Goal: Task Accomplishment & Management: Manage account settings

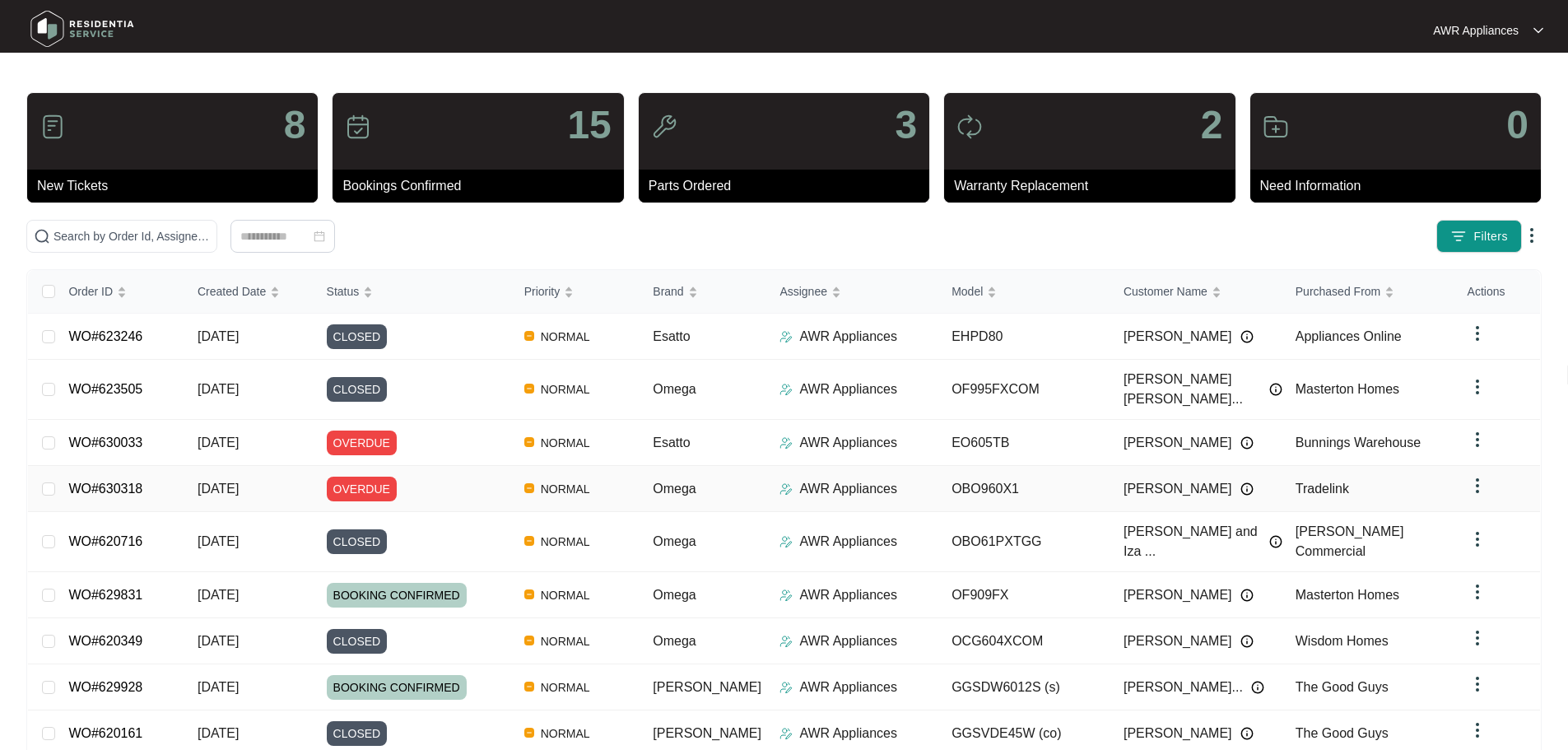
click at [205, 481] on span "[DATE]" at bounding box center [219, 488] width 41 height 14
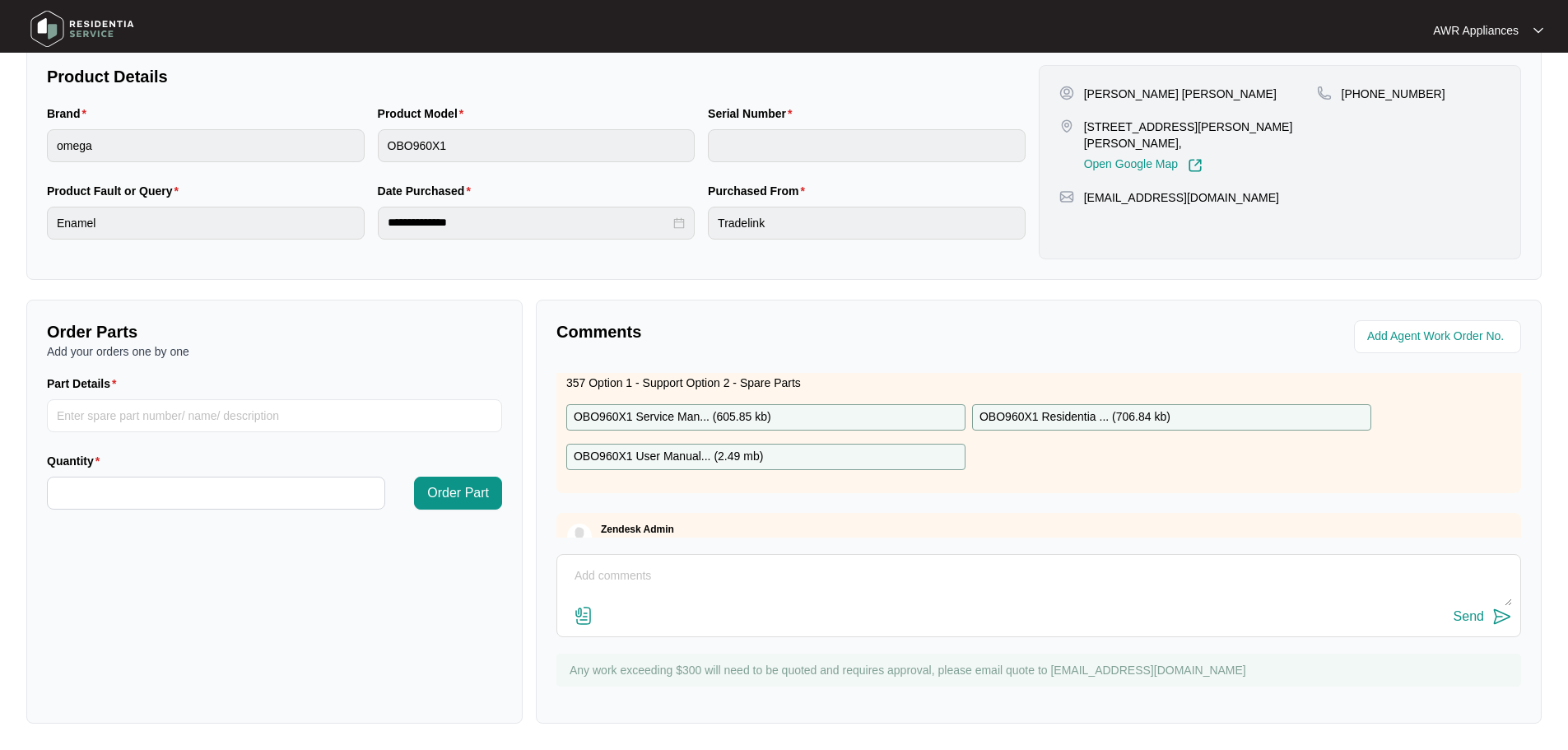
scroll to position [133, 0]
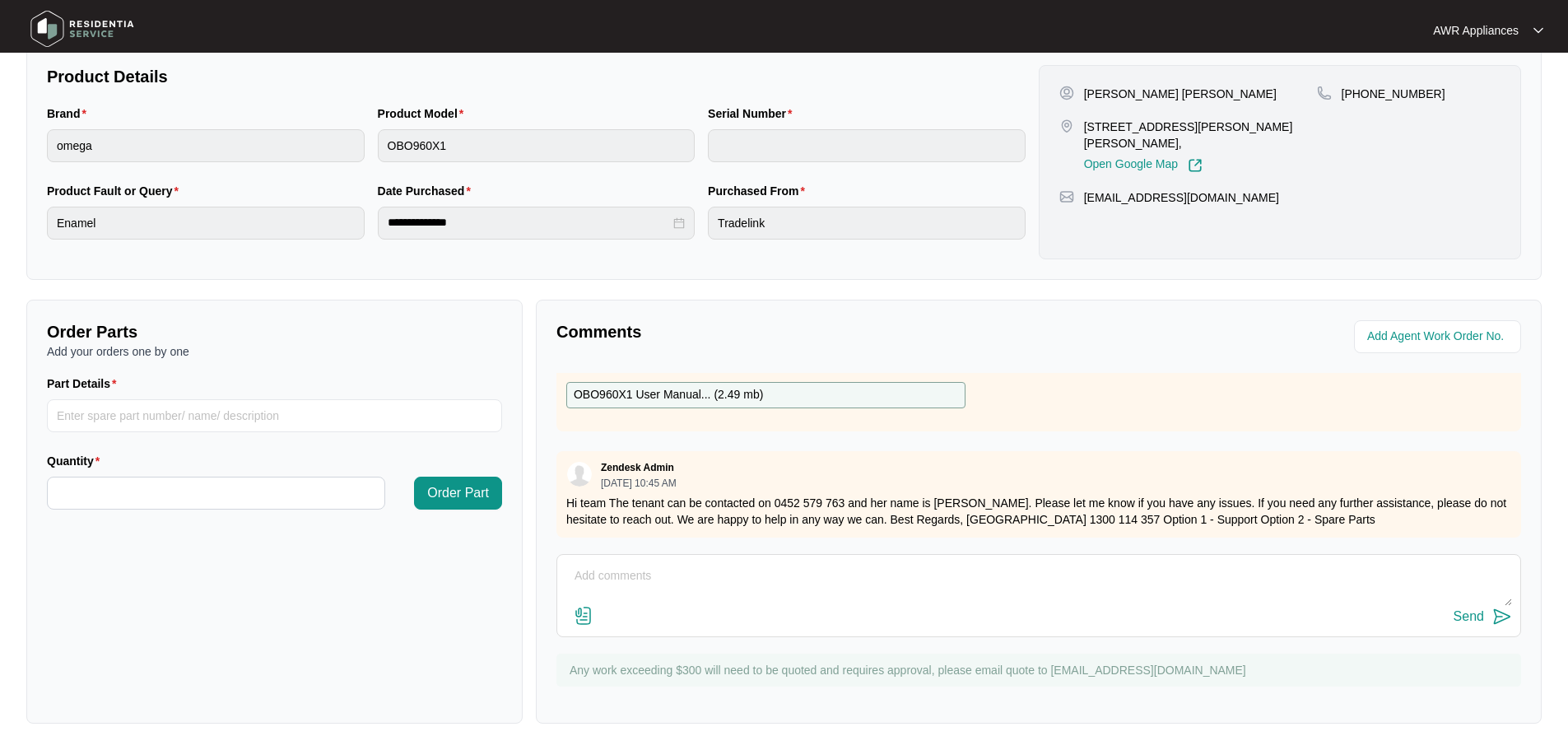
click at [633, 568] on textarea at bounding box center [1039, 585] width 947 height 43
type textarea "Spoke to tenant this morning, she is sending photos."
click at [1474, 618] on div "Send" at bounding box center [1469, 617] width 31 height 15
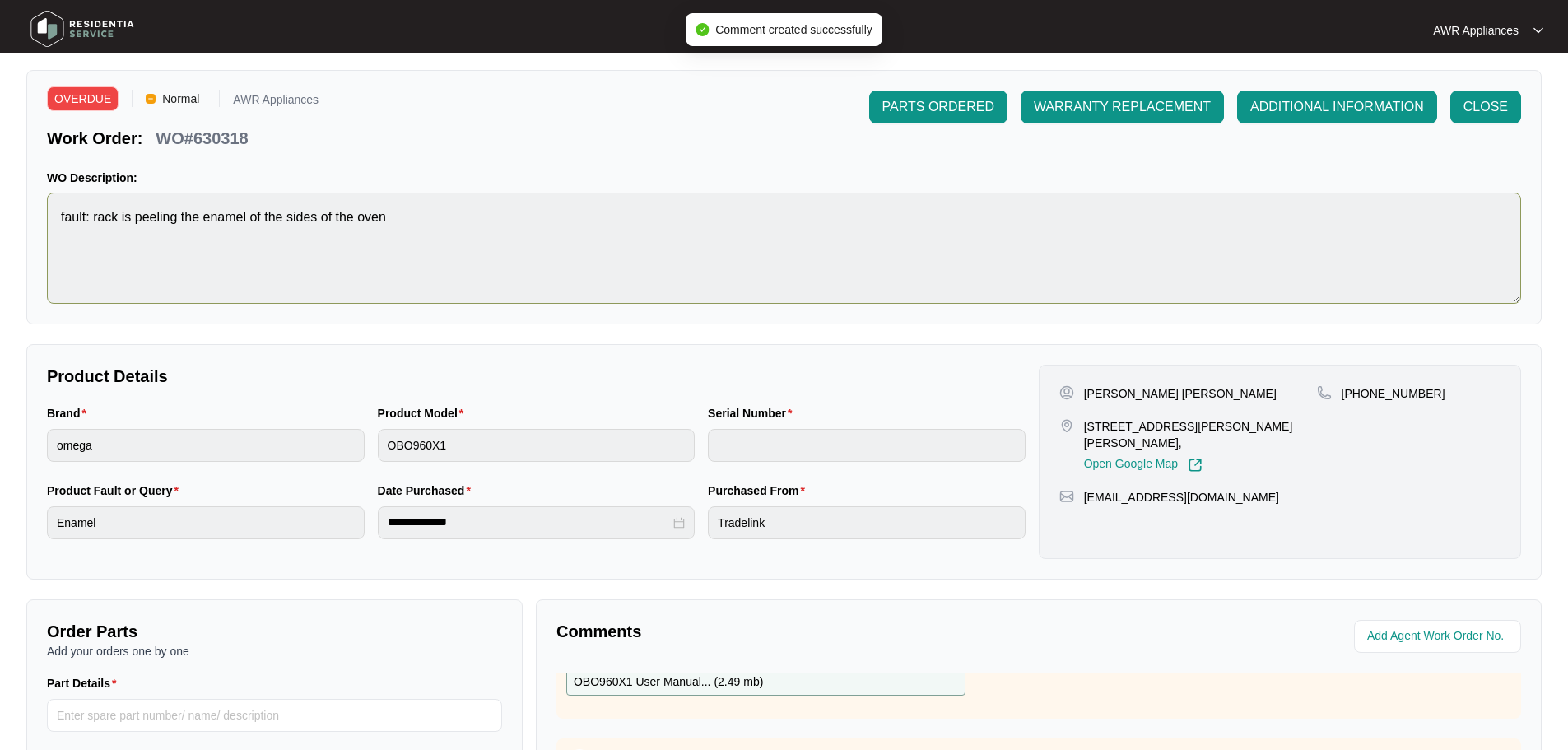
scroll to position [0, 0]
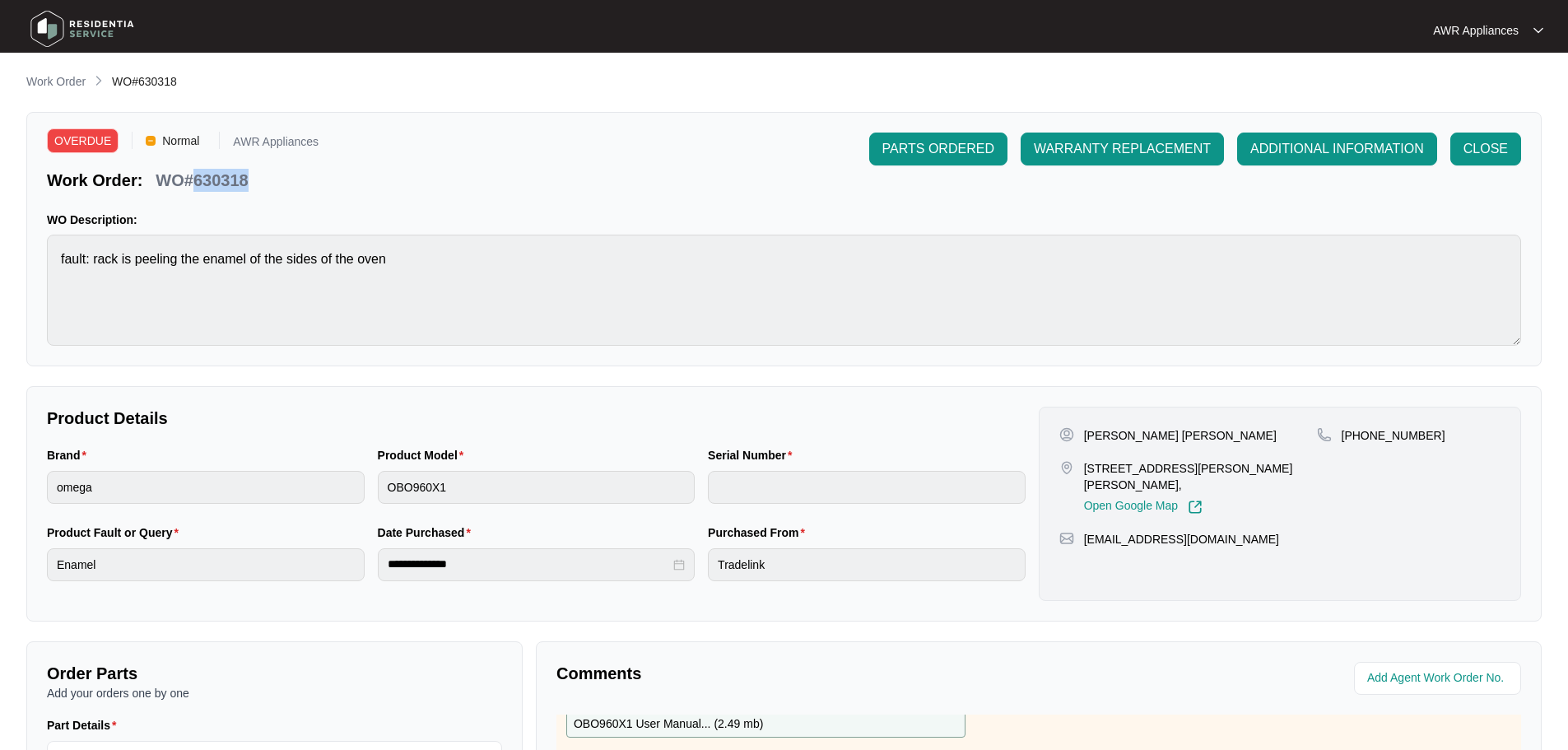
drag, startPoint x: 196, startPoint y: 181, endPoint x: 254, endPoint y: 180, distance: 58.0
click at [254, 180] on div "WO#630318" at bounding box center [201, 177] width 105 height 29
copy p "630318"
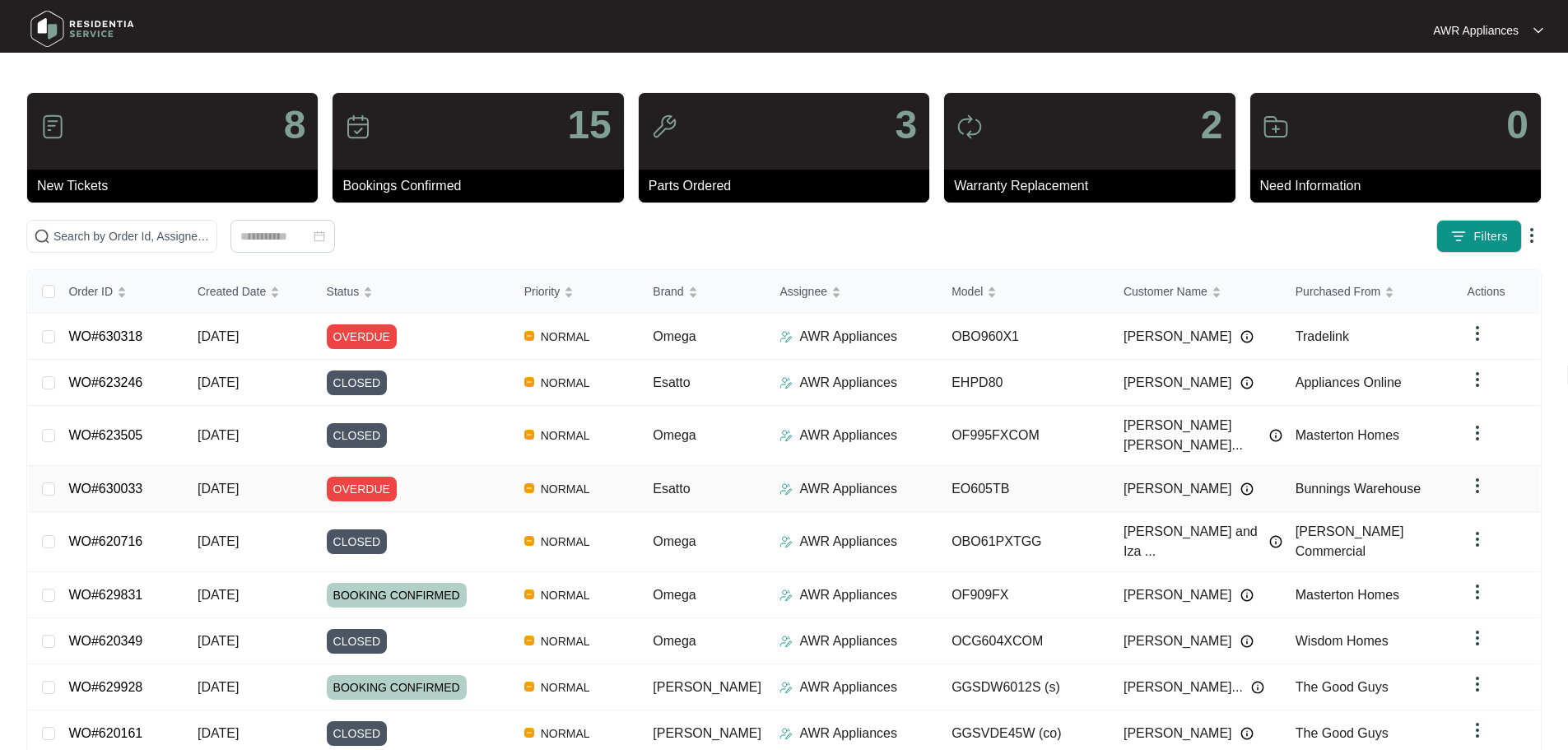
click at [384, 477] on span "OVERDUE" at bounding box center [362, 489] width 70 height 25
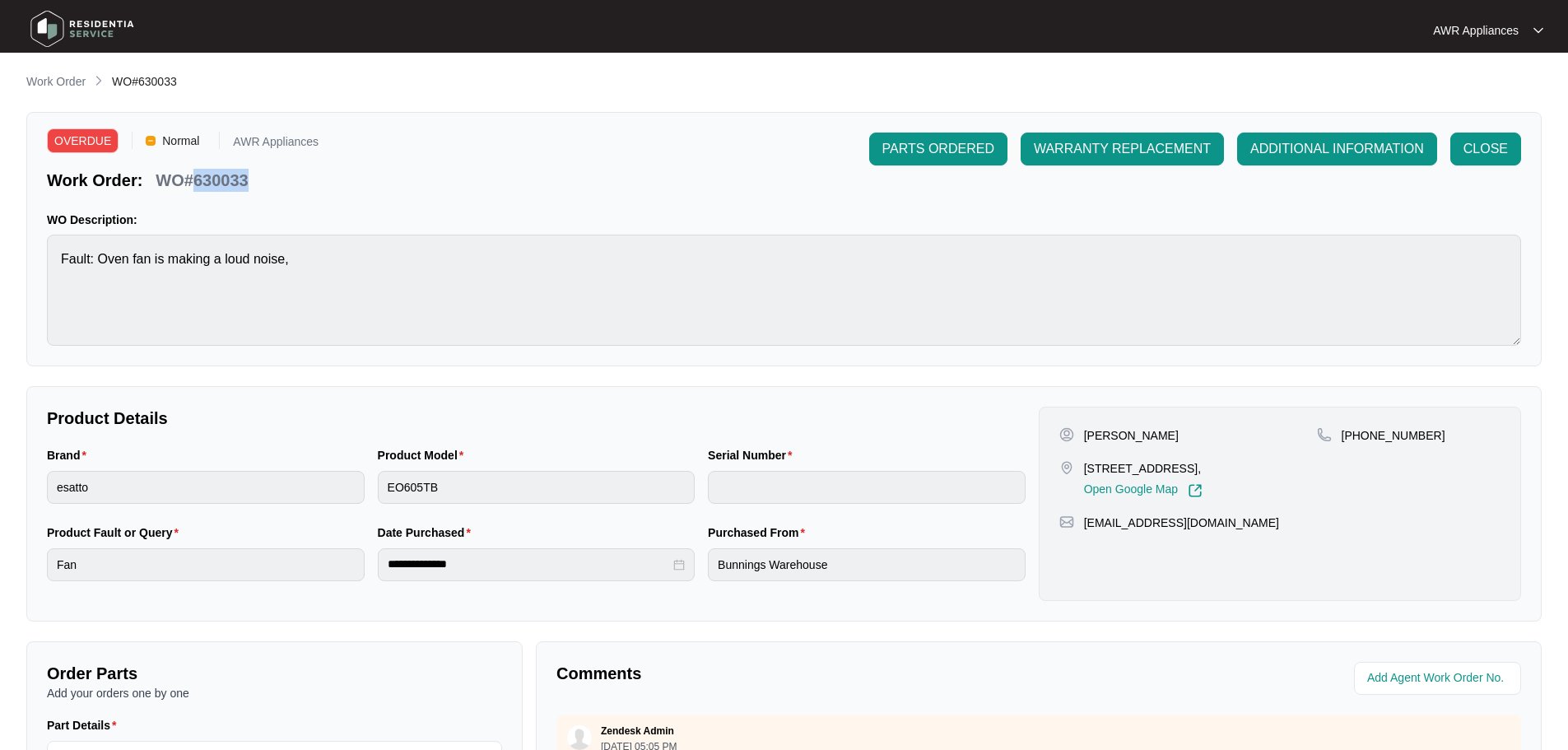
drag, startPoint x: 196, startPoint y: 181, endPoint x: 255, endPoint y: 178, distance: 59.1
click at [255, 178] on div "Work Order: WO#630033" at bounding box center [183, 177] width 272 height 29
copy p "630033"
click at [42, 28] on img at bounding box center [82, 29] width 115 height 50
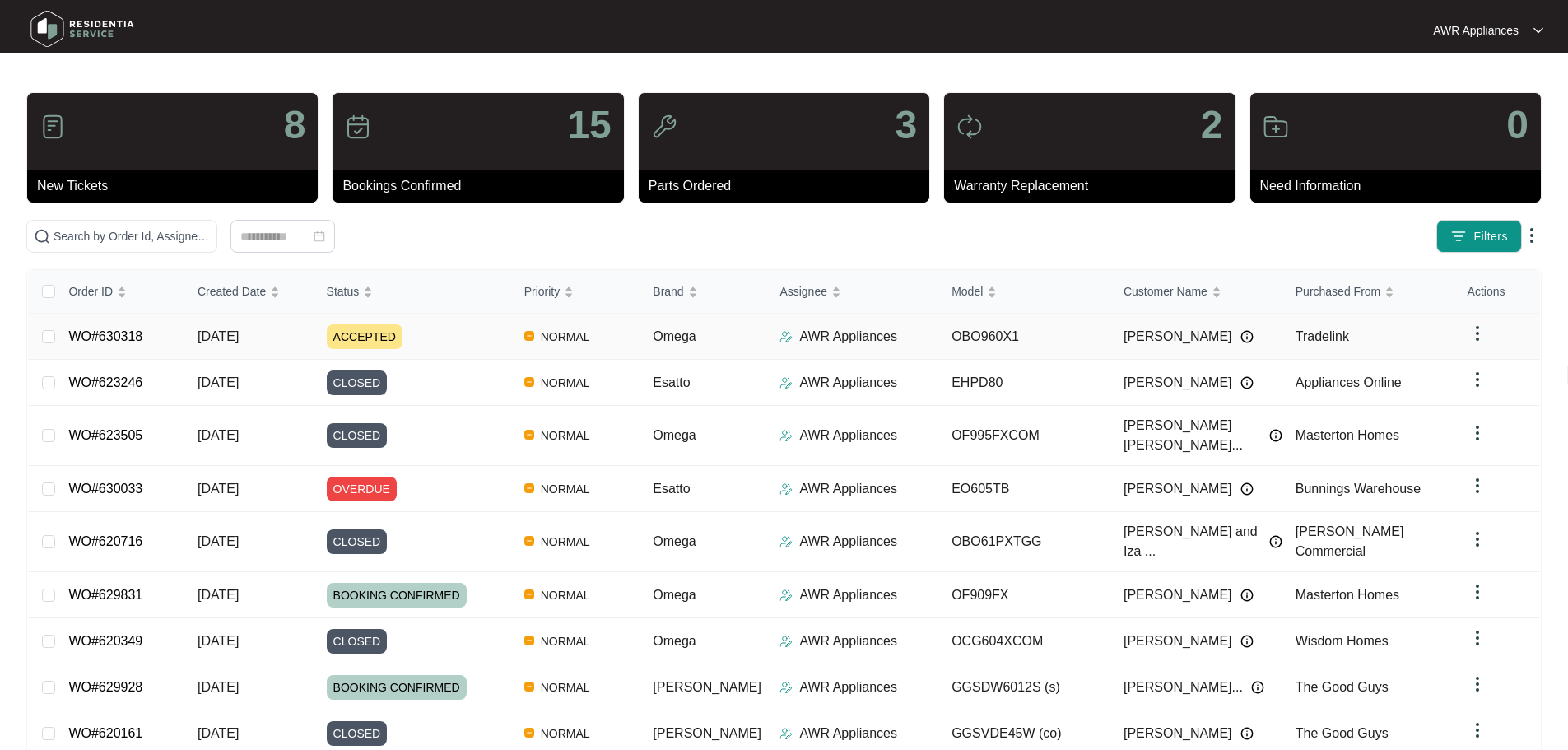
click at [216, 337] on span "[DATE]" at bounding box center [219, 336] width 41 height 14
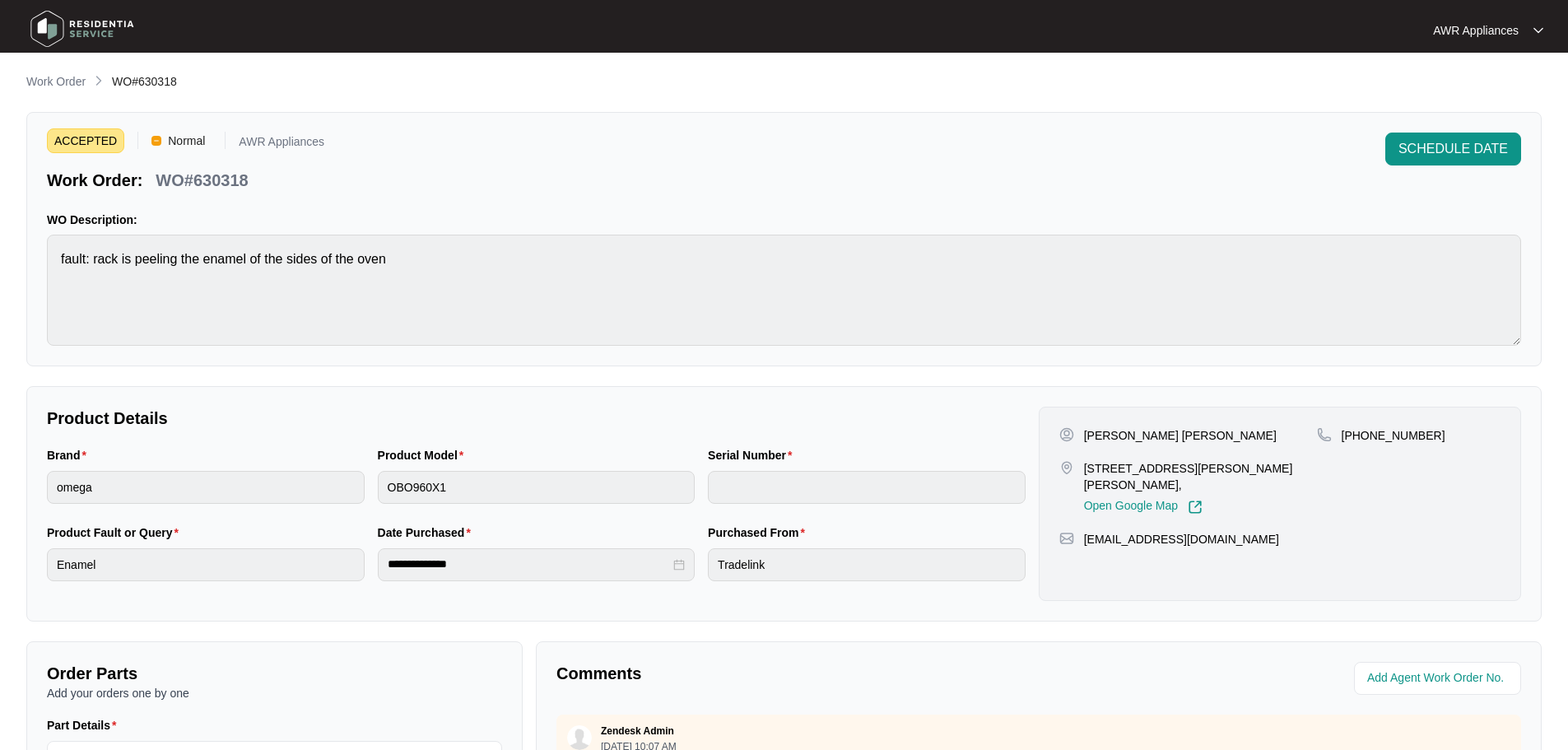
click at [216, 337] on div at bounding box center [784, 375] width 1568 height 750
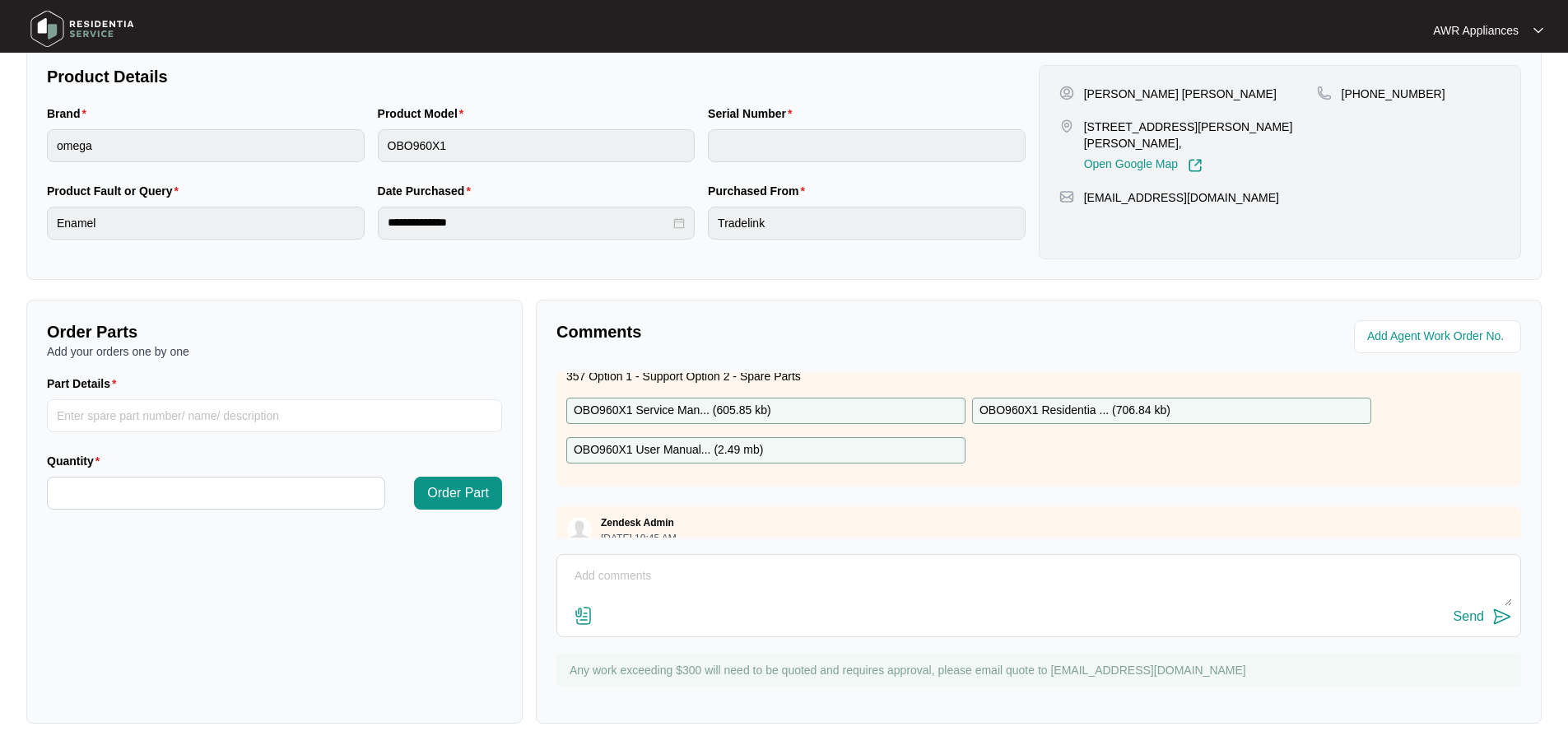
scroll to position [329, 0]
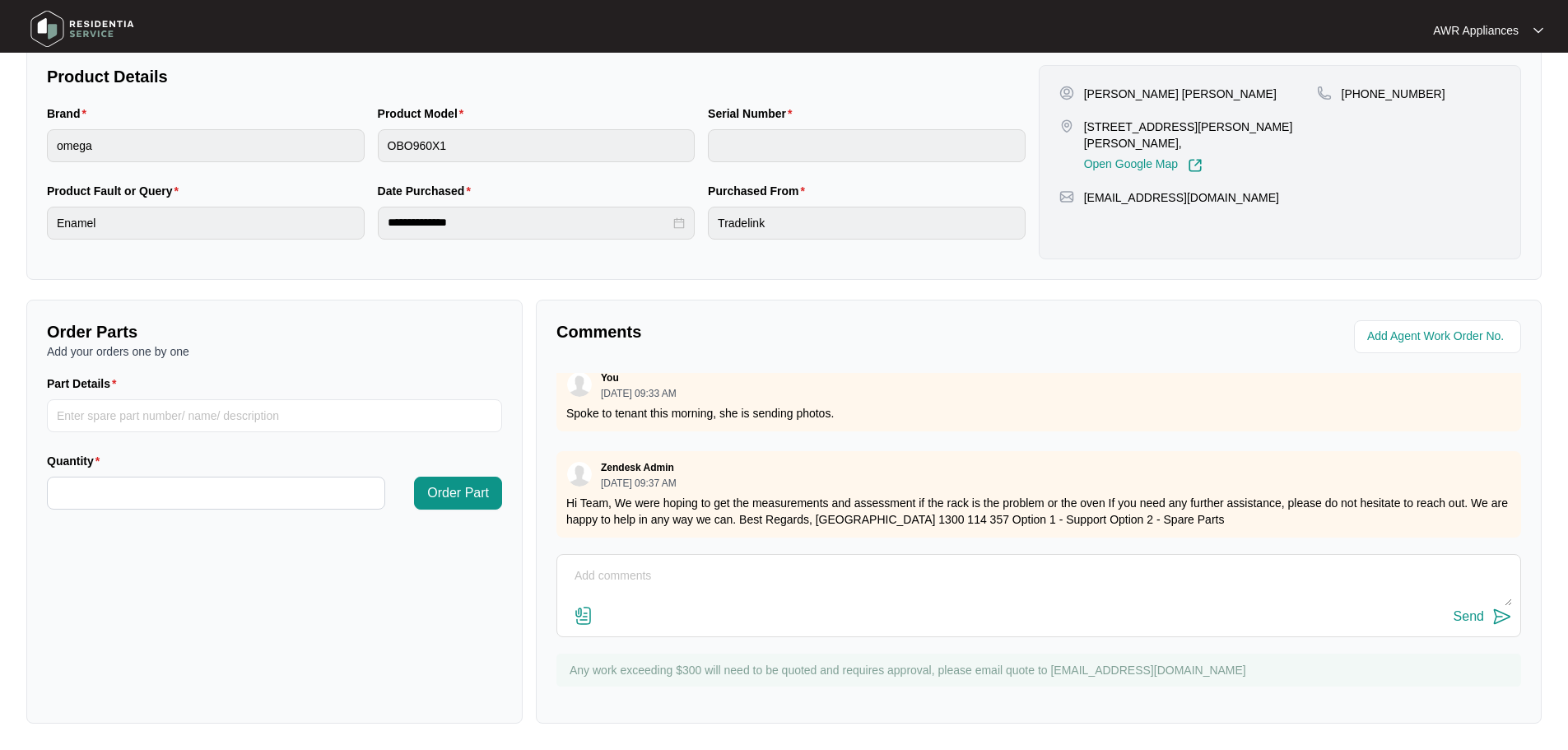
drag, startPoint x: 625, startPoint y: 552, endPoint x: 623, endPoint y: 579, distance: 27.1
click at [625, 560] on div "Comments Zendesk Admin [DATE] 10:07 AM please see as attached If you need any f…" at bounding box center [1039, 512] width 1006 height 424
click at [623, 579] on textarea at bounding box center [1039, 585] width 947 height 43
type textarea "Left message for customer to book in [DATE] if they are available."
click at [1469, 615] on div "Send" at bounding box center [1469, 617] width 31 height 15
